Goal: Task Accomplishment & Management: Use online tool/utility

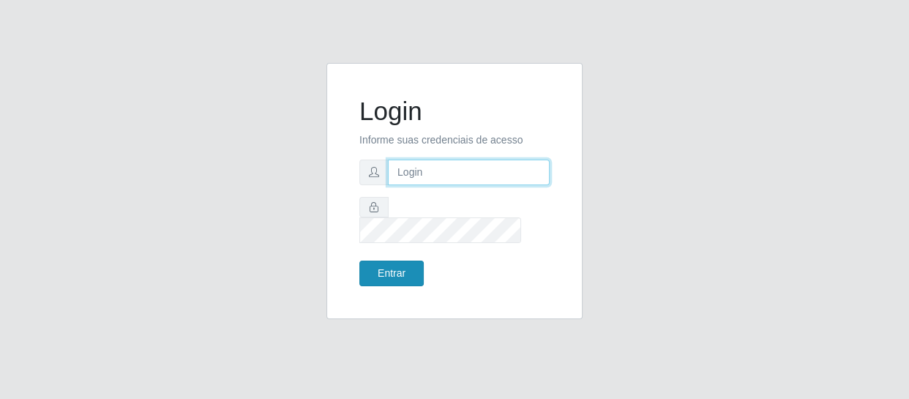
type input "[EMAIL_ADDRESS][DOMAIN_NAME]"
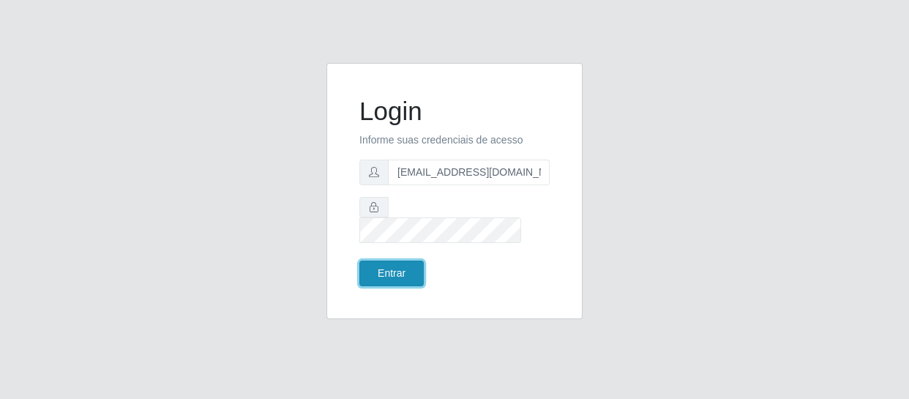
click at [398, 265] on button "Entrar" at bounding box center [391, 273] width 64 height 26
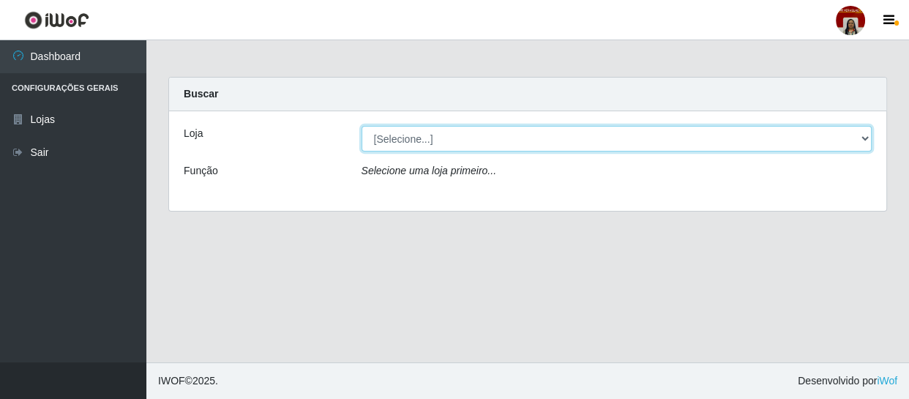
click at [868, 139] on select "[Selecione...] Mar Vermelho - Loja 04" at bounding box center [616, 139] width 511 height 26
select select "251"
click at [361, 126] on select "[Selecione...] Mar Vermelho - Loja 04" at bounding box center [616, 139] width 511 height 26
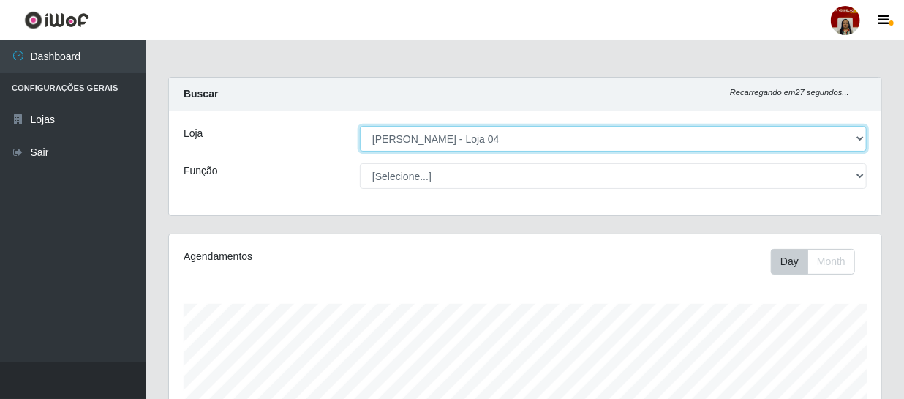
scroll to position [304, 713]
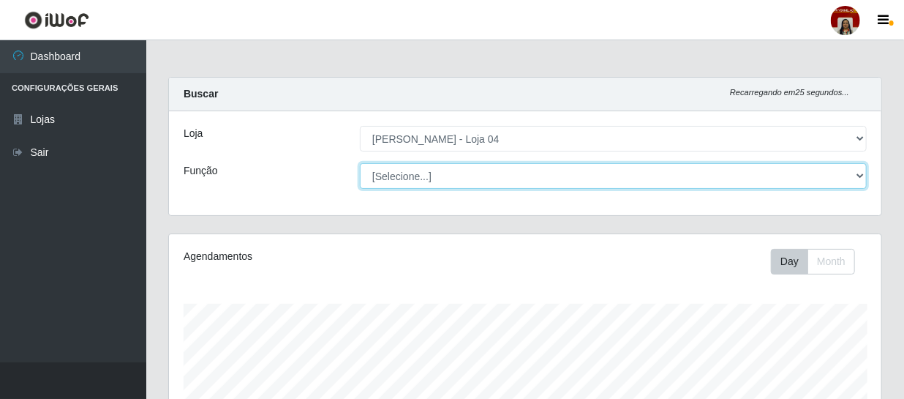
click at [860, 168] on select "[Selecione...] ASG ASG + ASG ++ Auxiliar de Depósito Auxiliar de Depósito + Aux…" at bounding box center [613, 176] width 507 height 26
select select "22"
click at [360, 163] on select "[Selecione...] ASG ASG + ASG ++ Auxiliar de Depósito Auxiliar de Depósito + Aux…" at bounding box center [613, 176] width 507 height 26
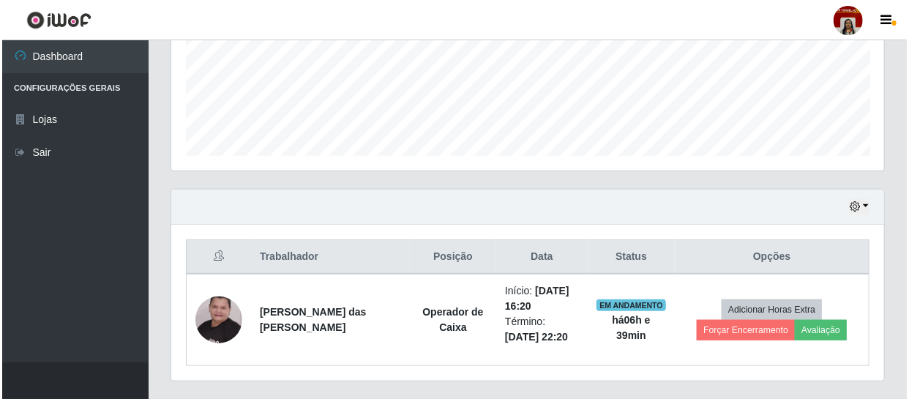
scroll to position [378, 0]
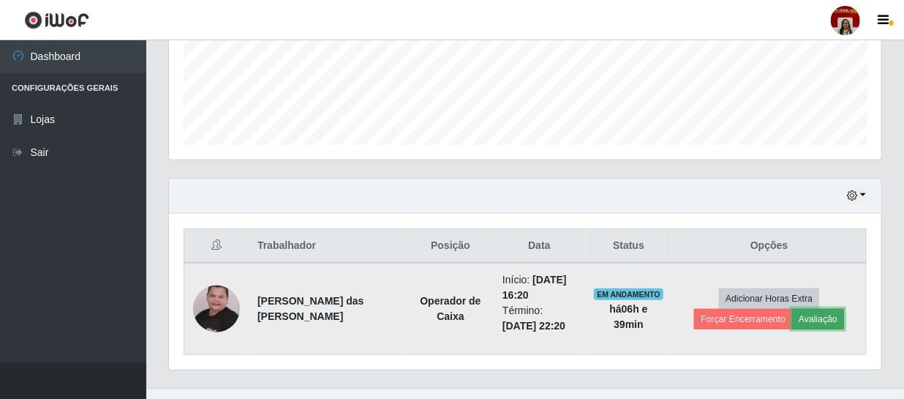
click at [822, 317] on button "Avaliação" at bounding box center [818, 319] width 52 height 20
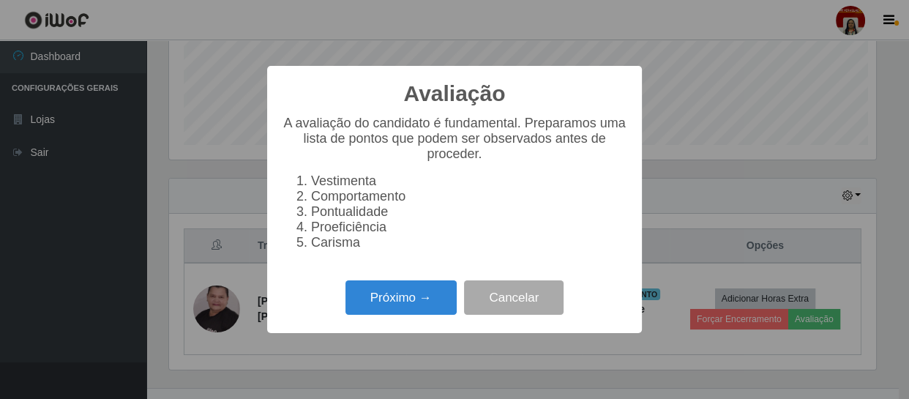
scroll to position [304, 706]
click at [368, 309] on button "Próximo →" at bounding box center [400, 297] width 111 height 34
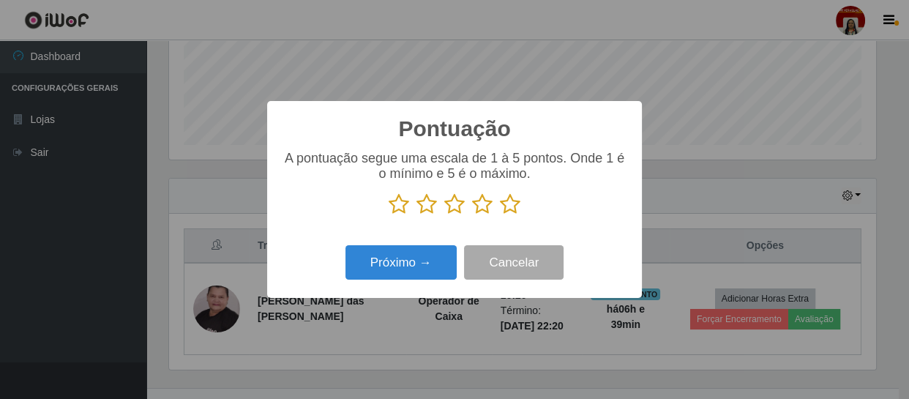
scroll to position [731287, 730883]
click at [511, 206] on icon at bounding box center [510, 204] width 20 height 22
click at [500, 215] on input "radio" at bounding box center [500, 215] width 0 height 0
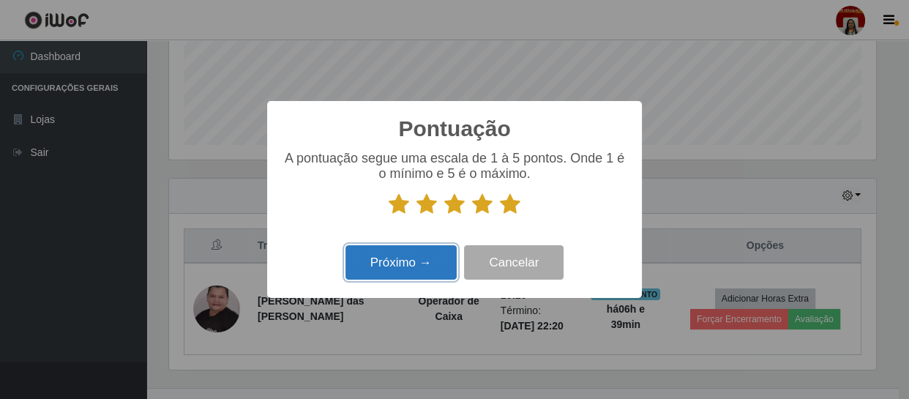
click at [431, 260] on button "Próximo →" at bounding box center [400, 262] width 111 height 34
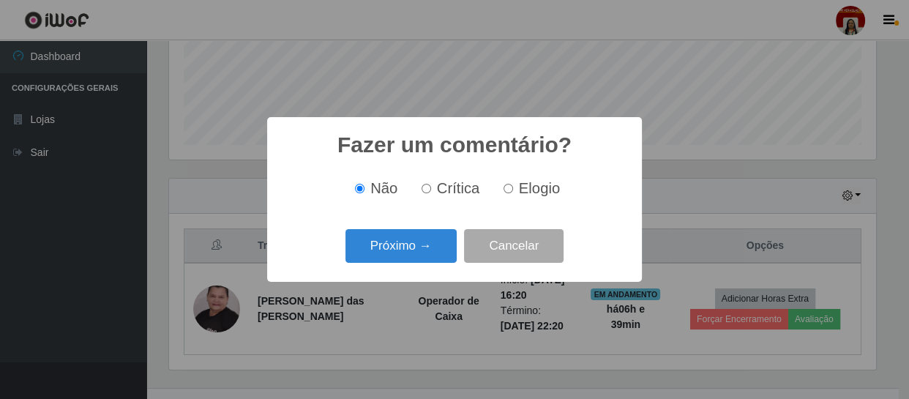
click at [431, 260] on button "Próximo →" at bounding box center [400, 246] width 111 height 34
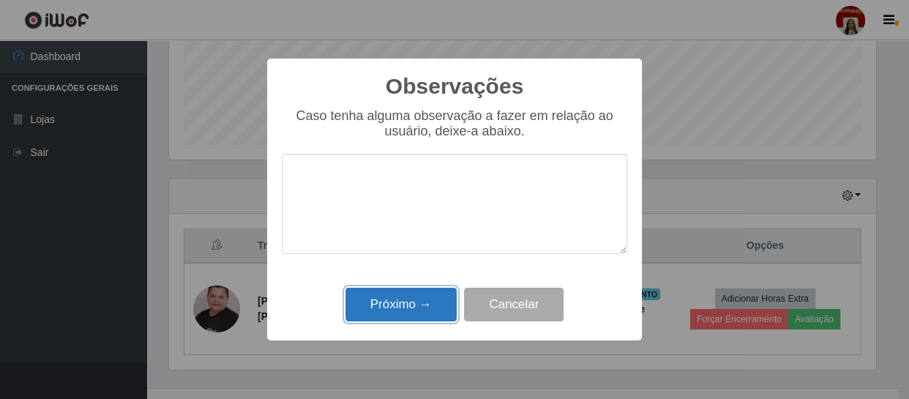
click at [422, 307] on button "Próximo →" at bounding box center [400, 305] width 111 height 34
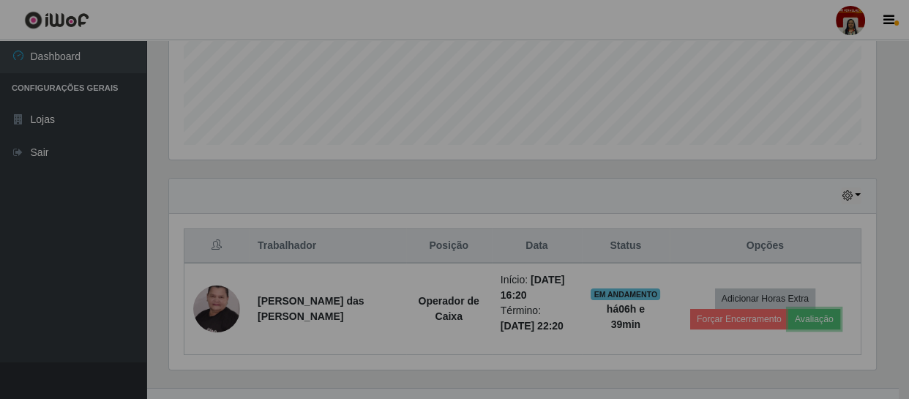
scroll to position [304, 713]
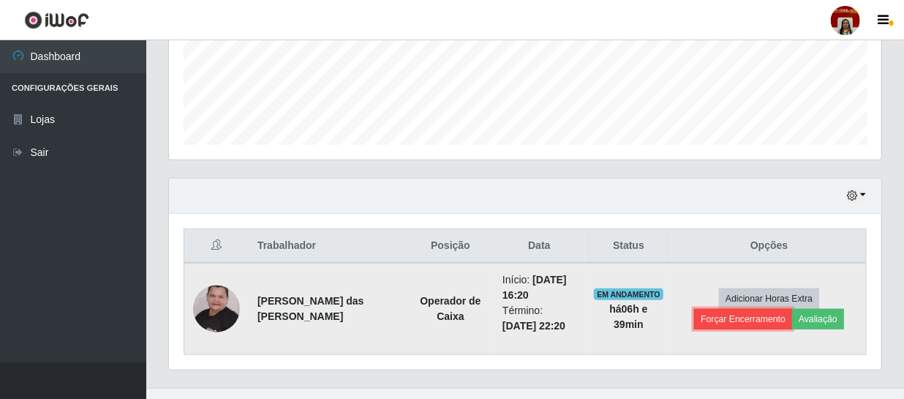
click at [729, 318] on button "Forçar Encerramento" at bounding box center [743, 319] width 98 height 20
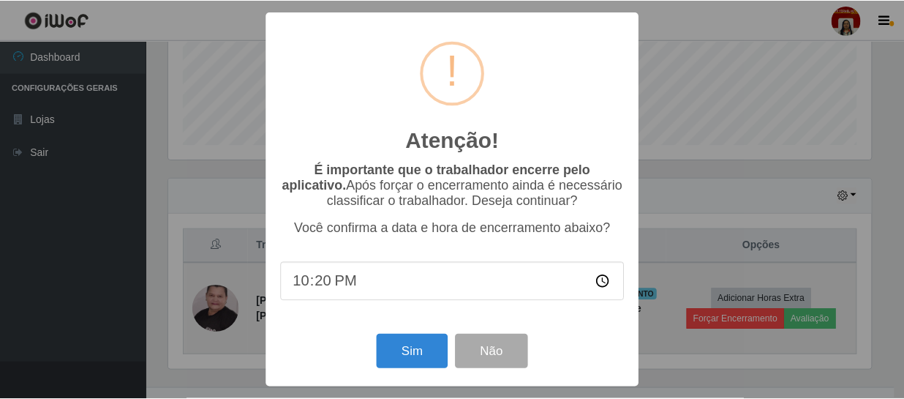
scroll to position [304, 706]
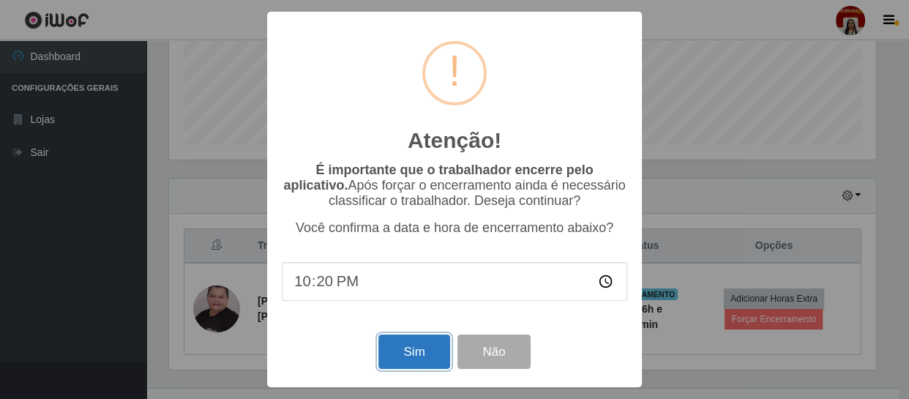
click at [409, 350] on button "Sim" at bounding box center [413, 351] width 71 height 34
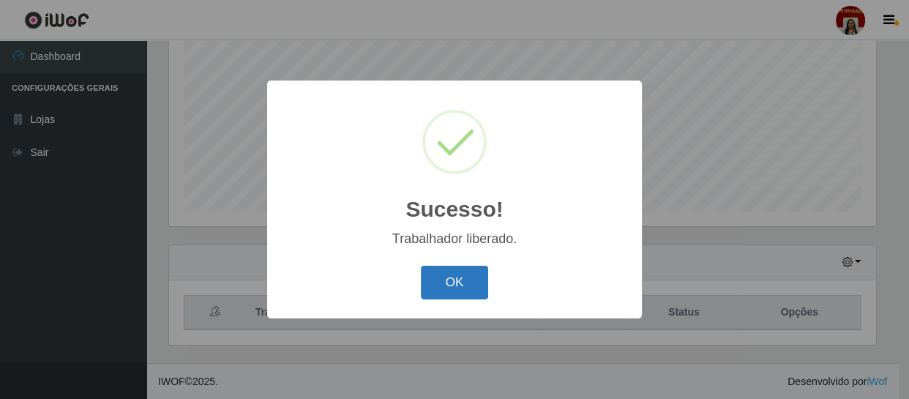
click at [451, 289] on button "OK" at bounding box center [455, 283] width 68 height 34
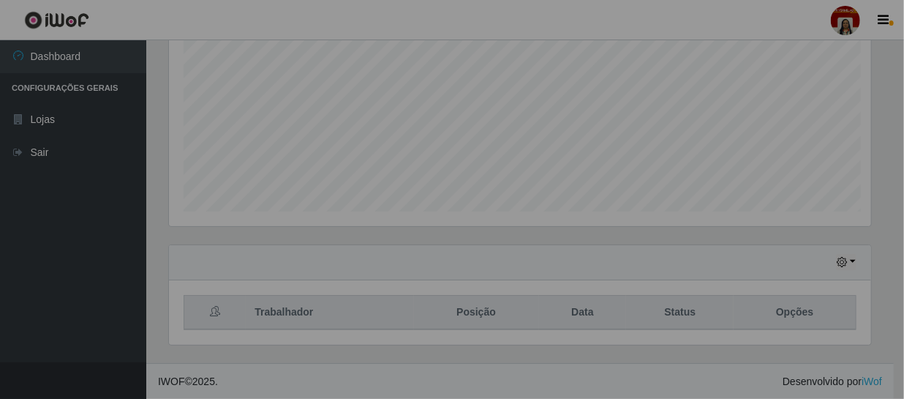
scroll to position [304, 713]
